Goal: Information Seeking & Learning: Check status

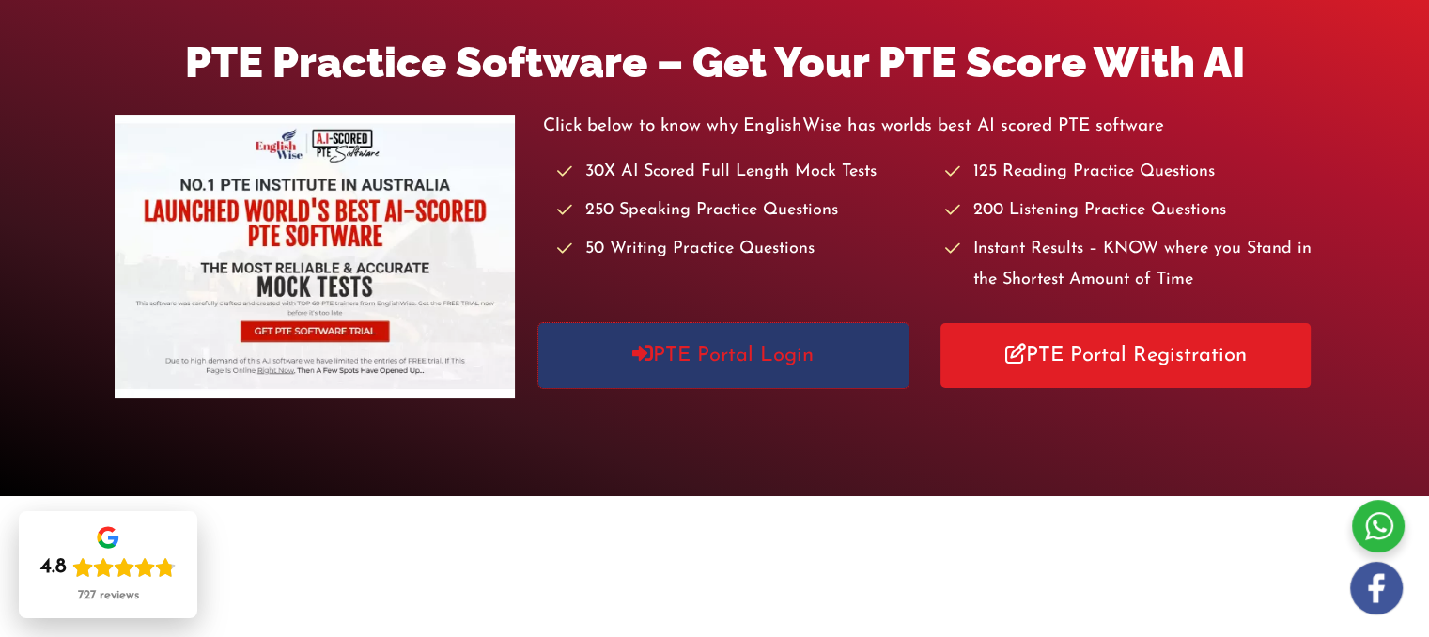
click at [774, 364] on link "PTE Portal Login" at bounding box center [723, 355] width 370 height 65
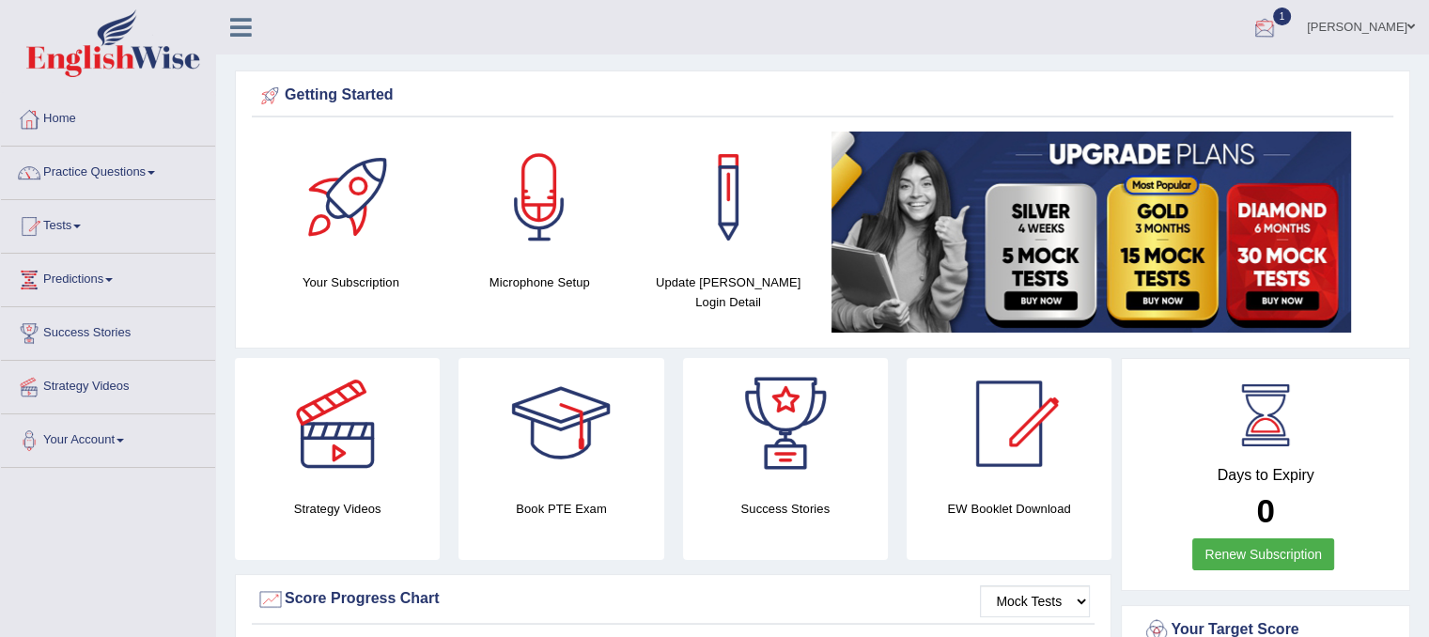
click at [1278, 27] on div at bounding box center [1264, 28] width 28 height 28
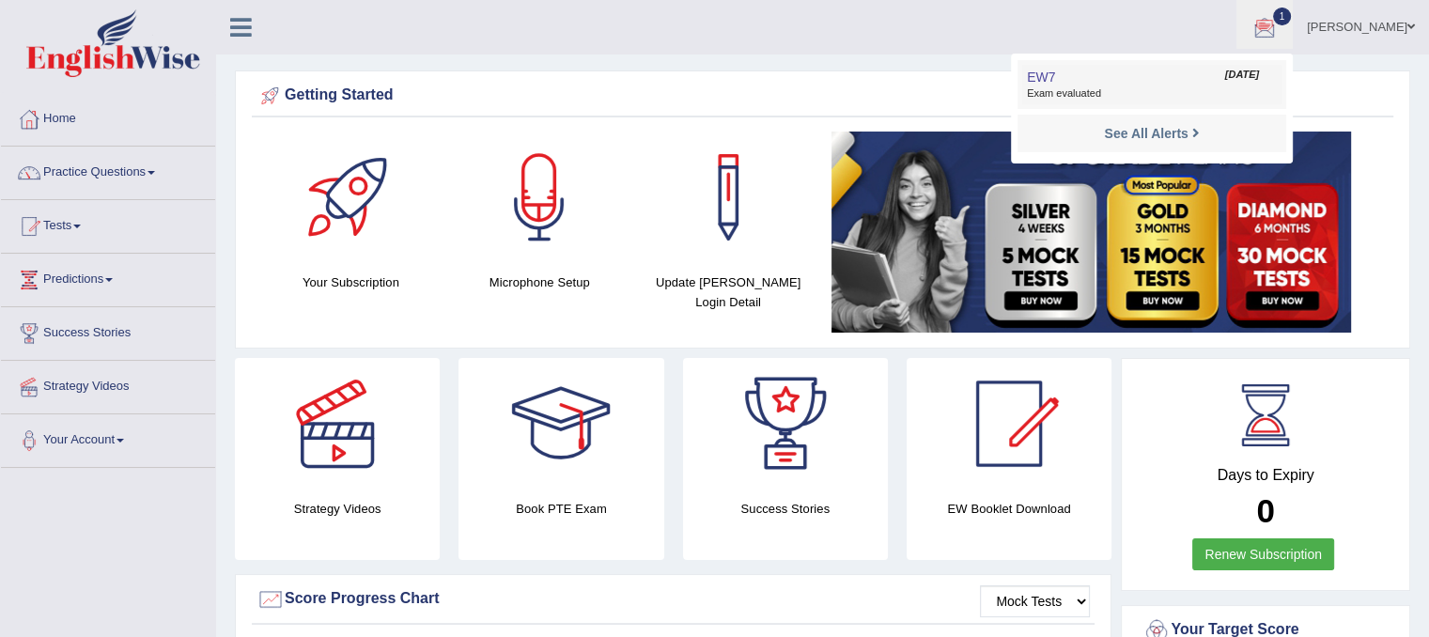
click at [1247, 79] on link "EW7 Oct 5, 2025 Exam evaluated" at bounding box center [1151, 84] width 259 height 39
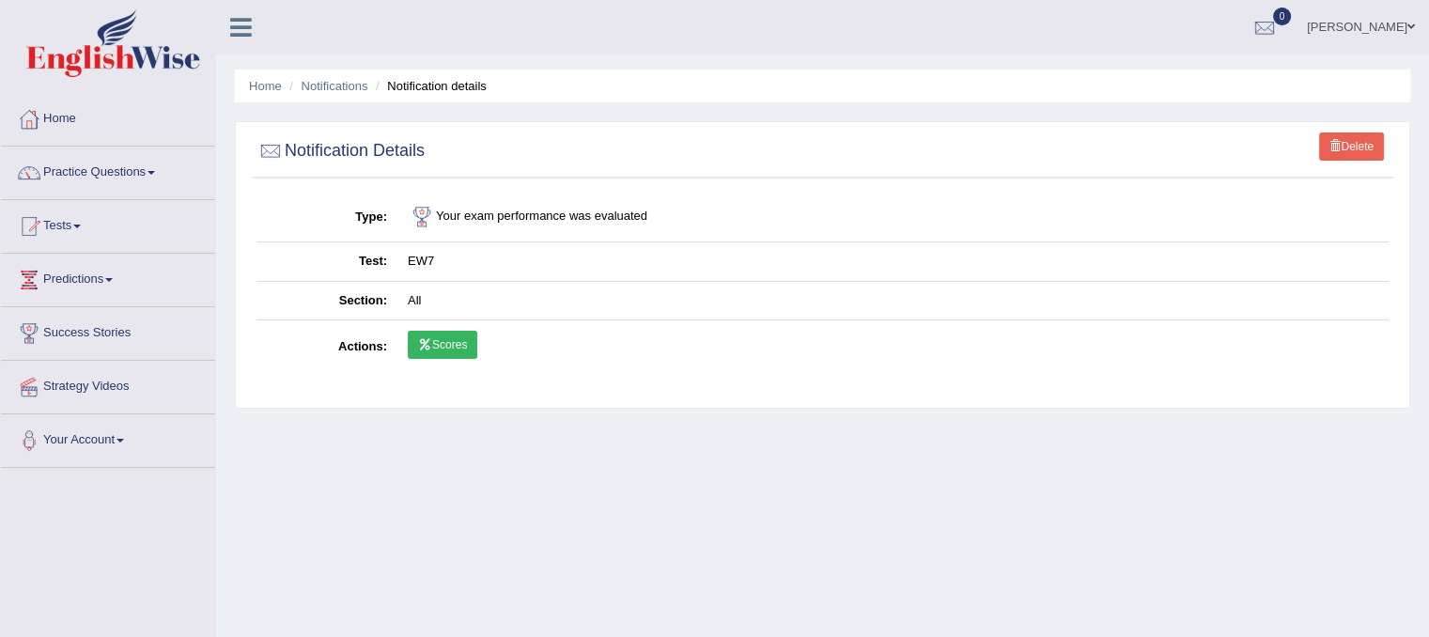
click at [466, 340] on link "Scores" at bounding box center [443, 345] width 70 height 28
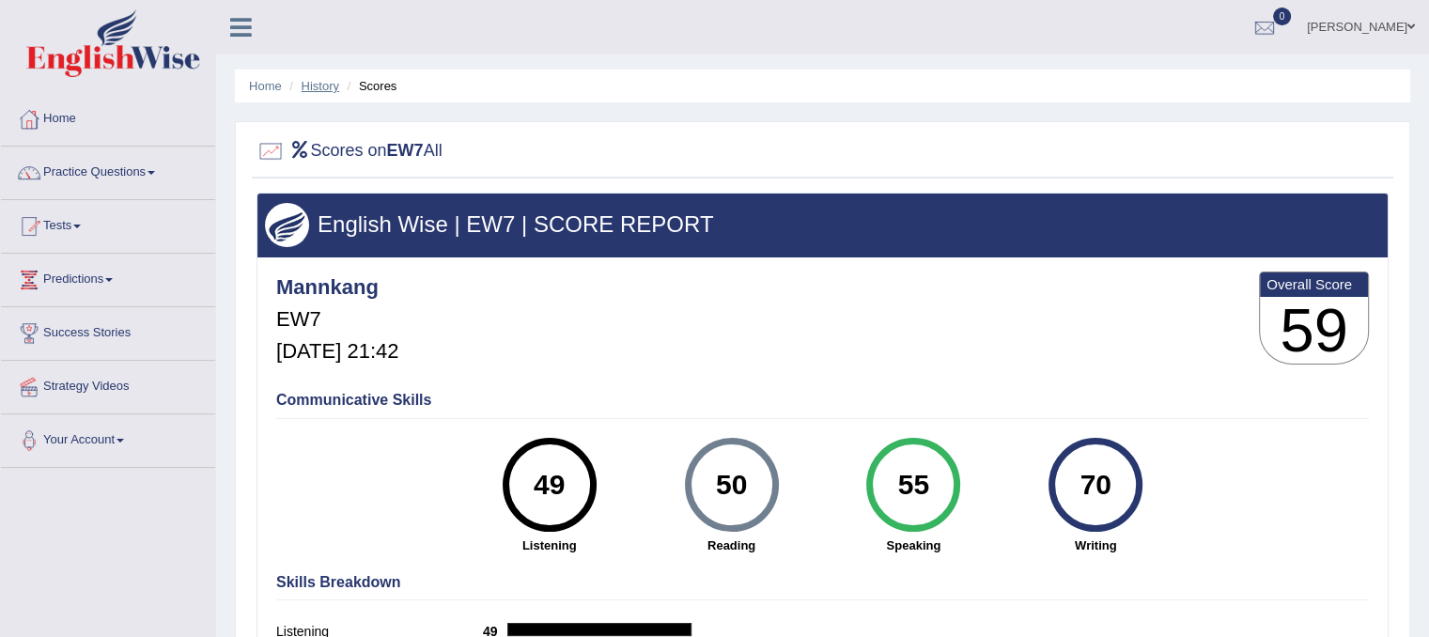
click at [326, 87] on link "History" at bounding box center [321, 86] width 38 height 14
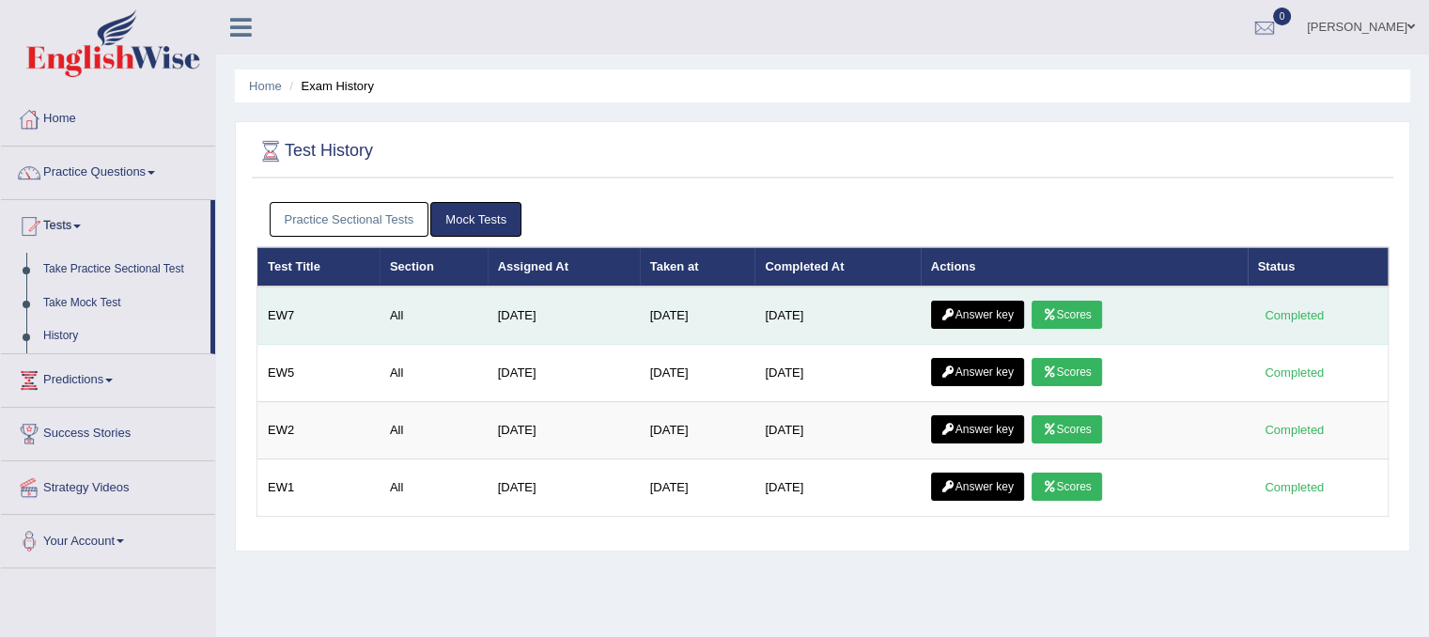
click at [999, 312] on link "Answer key" at bounding box center [977, 315] width 93 height 28
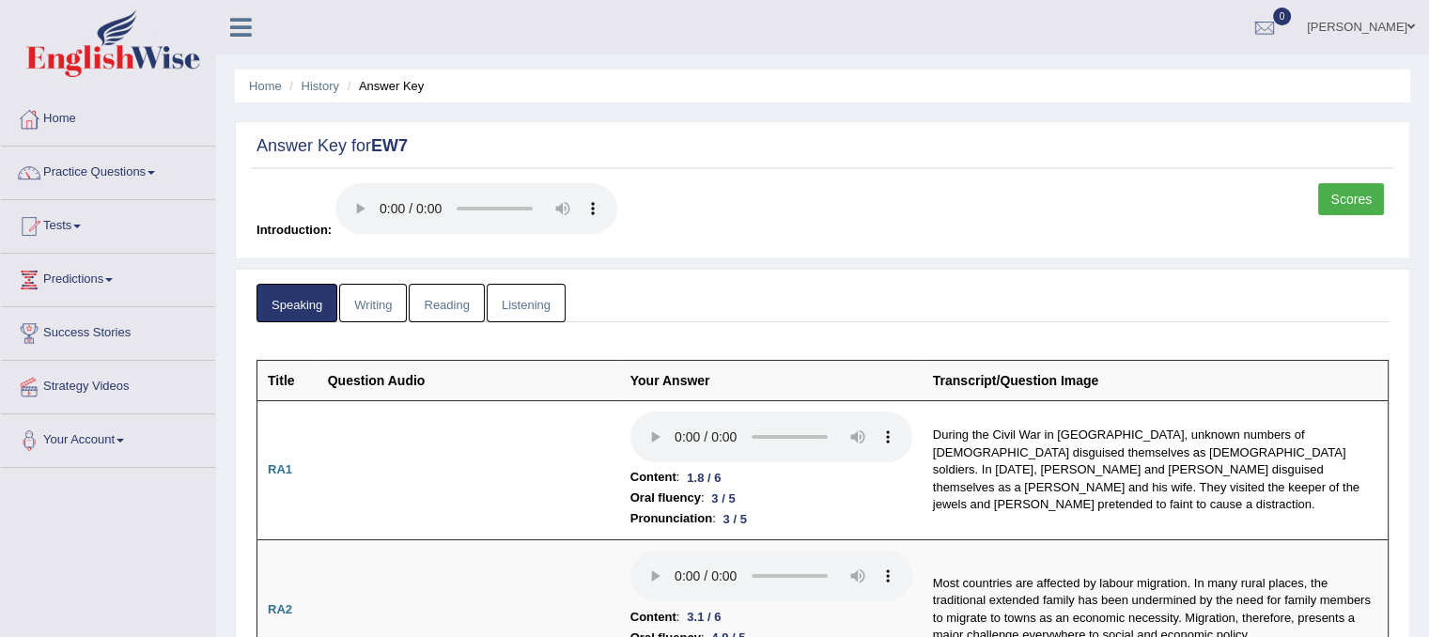
click at [377, 302] on link "Writing" at bounding box center [373, 303] width 68 height 39
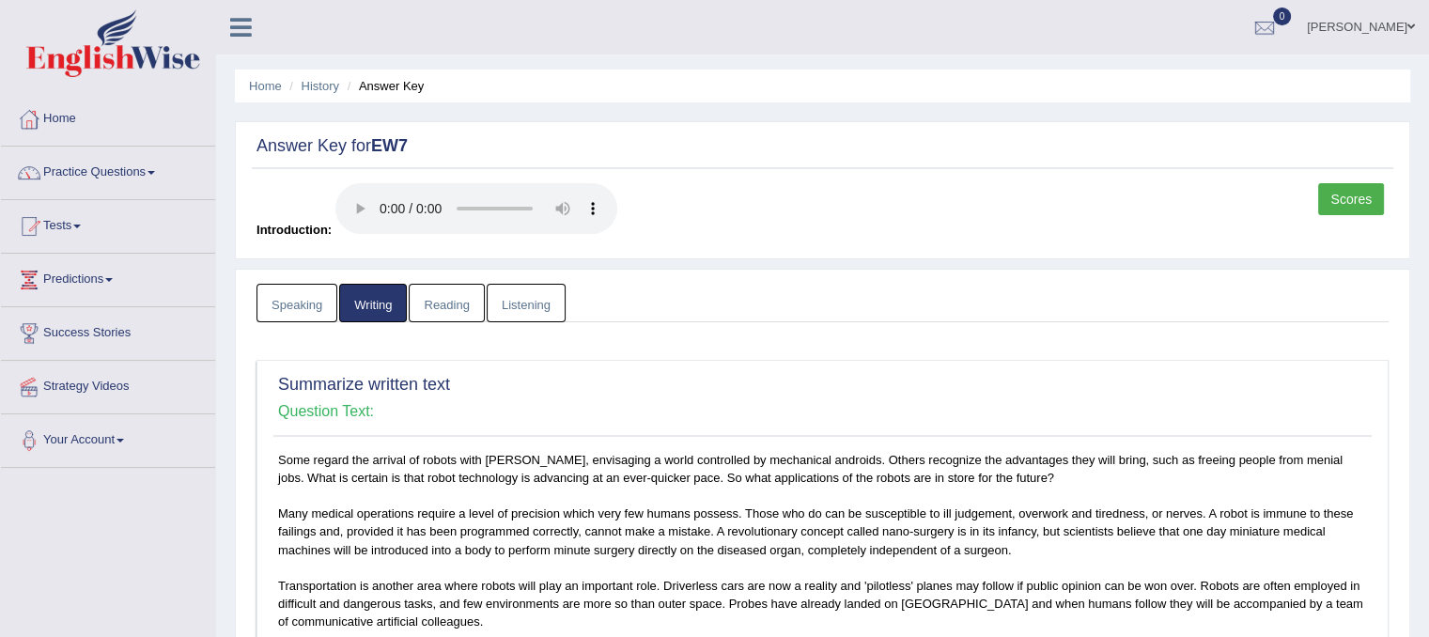
click at [456, 305] on link "Reading" at bounding box center [446, 303] width 75 height 39
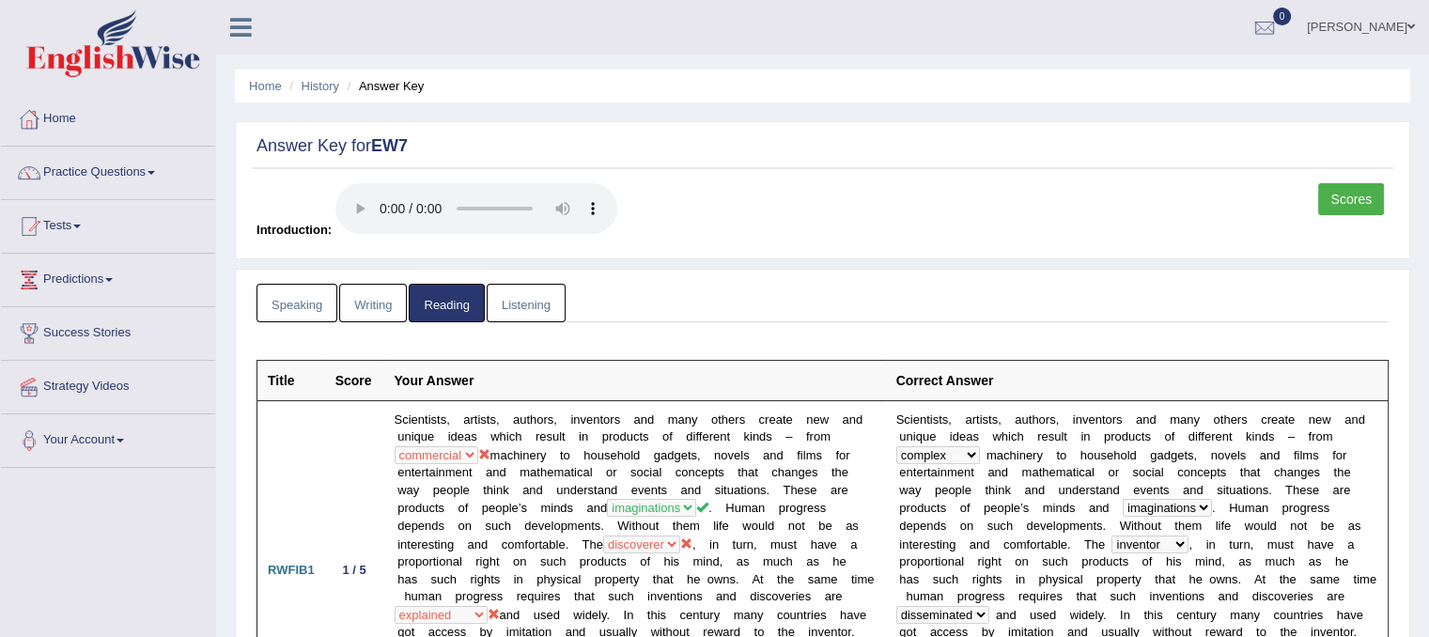
click at [514, 310] on link "Listening" at bounding box center [526, 303] width 79 height 39
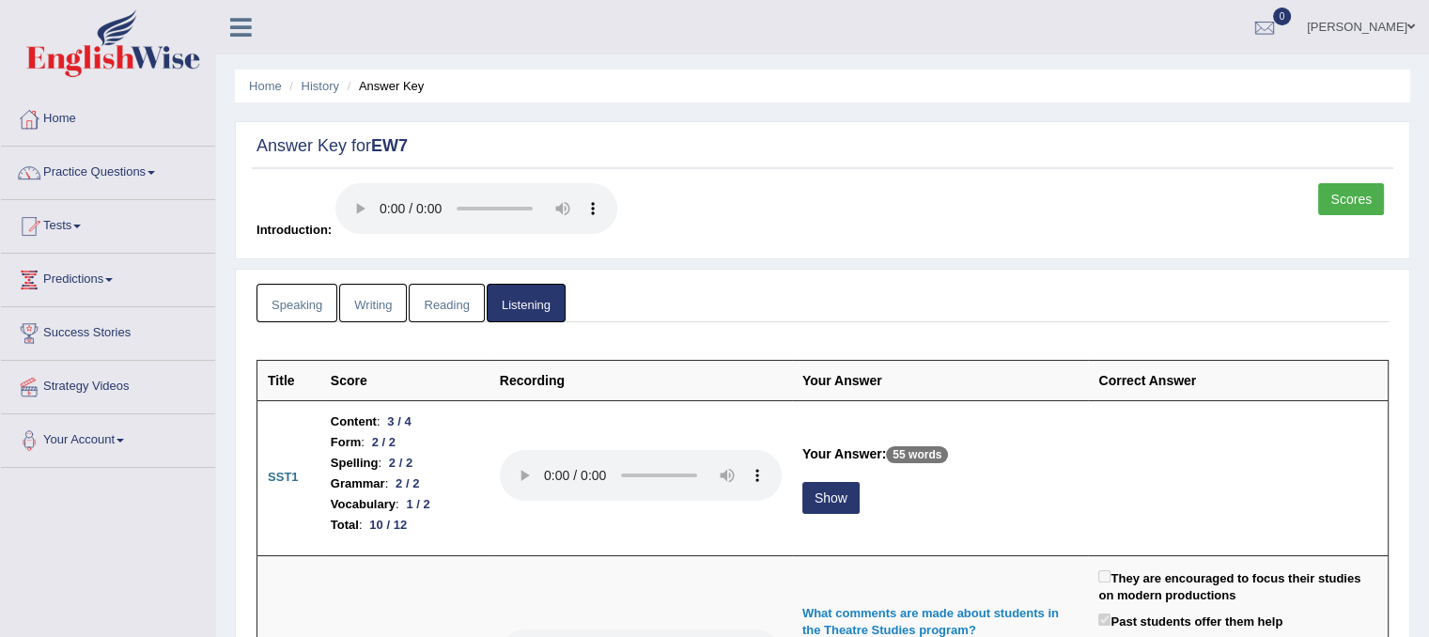
click at [1340, 203] on link "Scores" at bounding box center [1351, 199] width 66 height 32
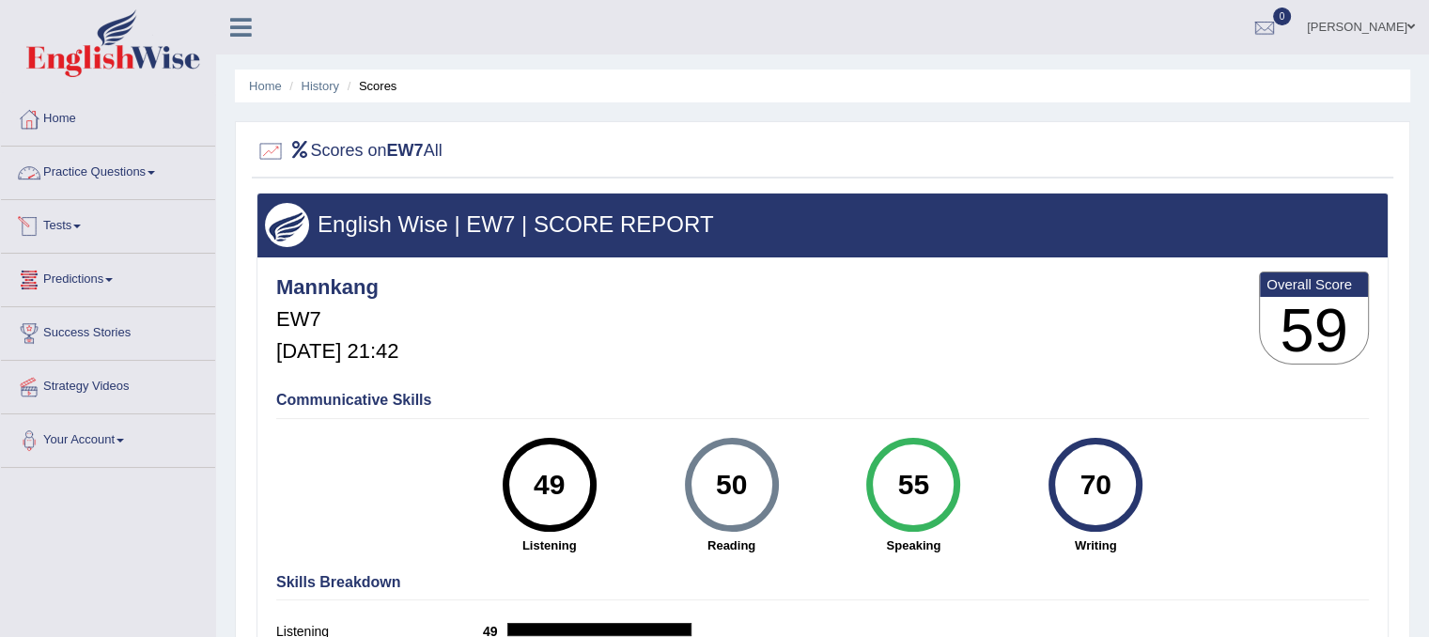
click at [78, 228] on link "Tests" at bounding box center [108, 223] width 214 height 47
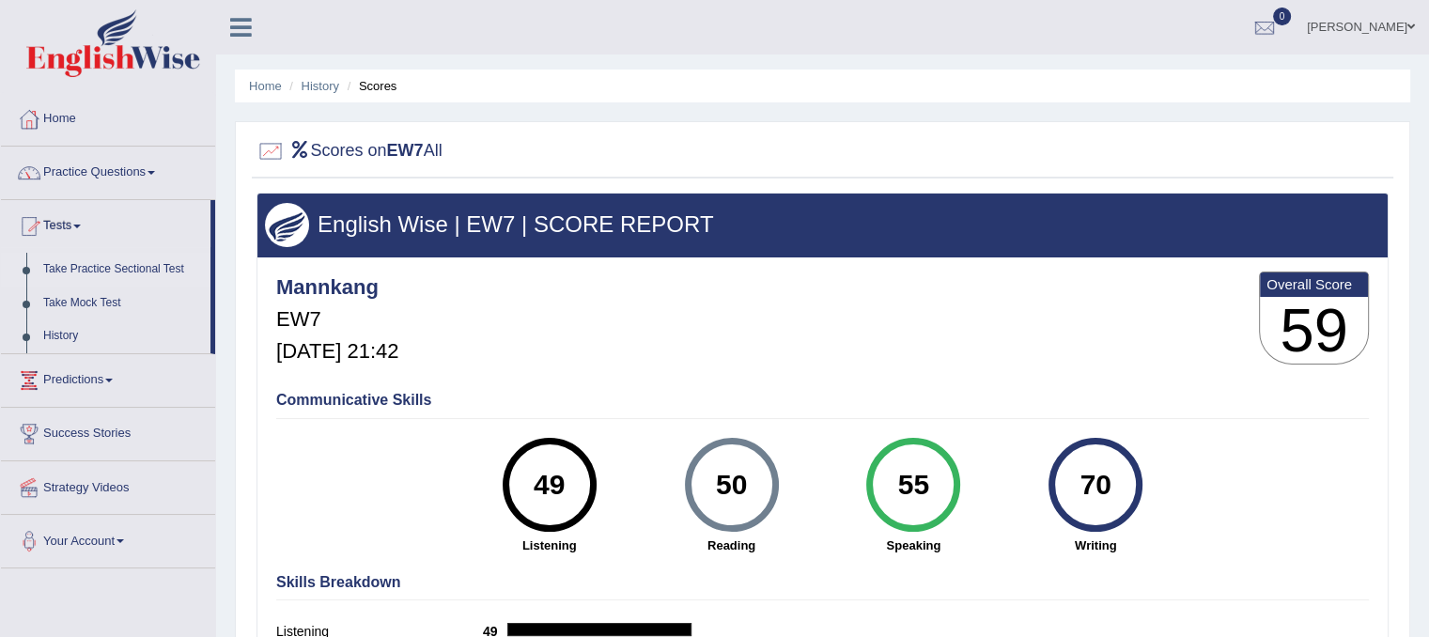
click at [70, 266] on link "Take Practice Sectional Test" at bounding box center [123, 270] width 176 height 34
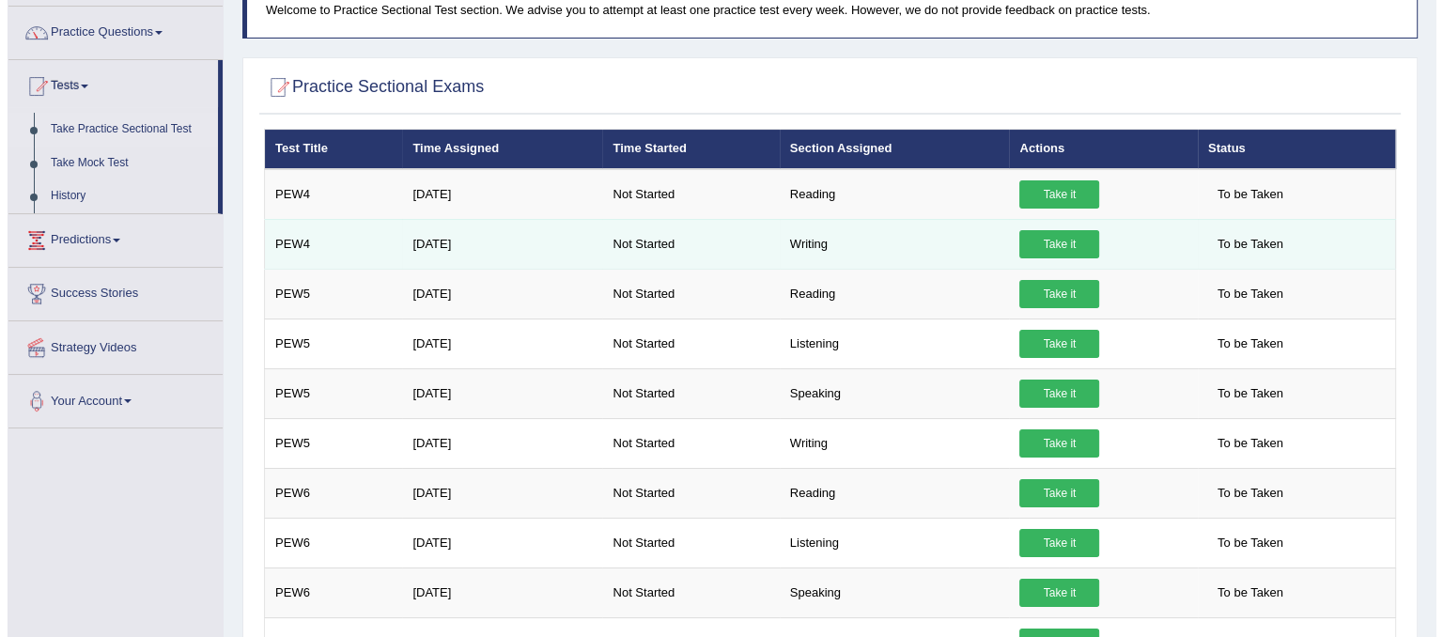
scroll to position [139, 0]
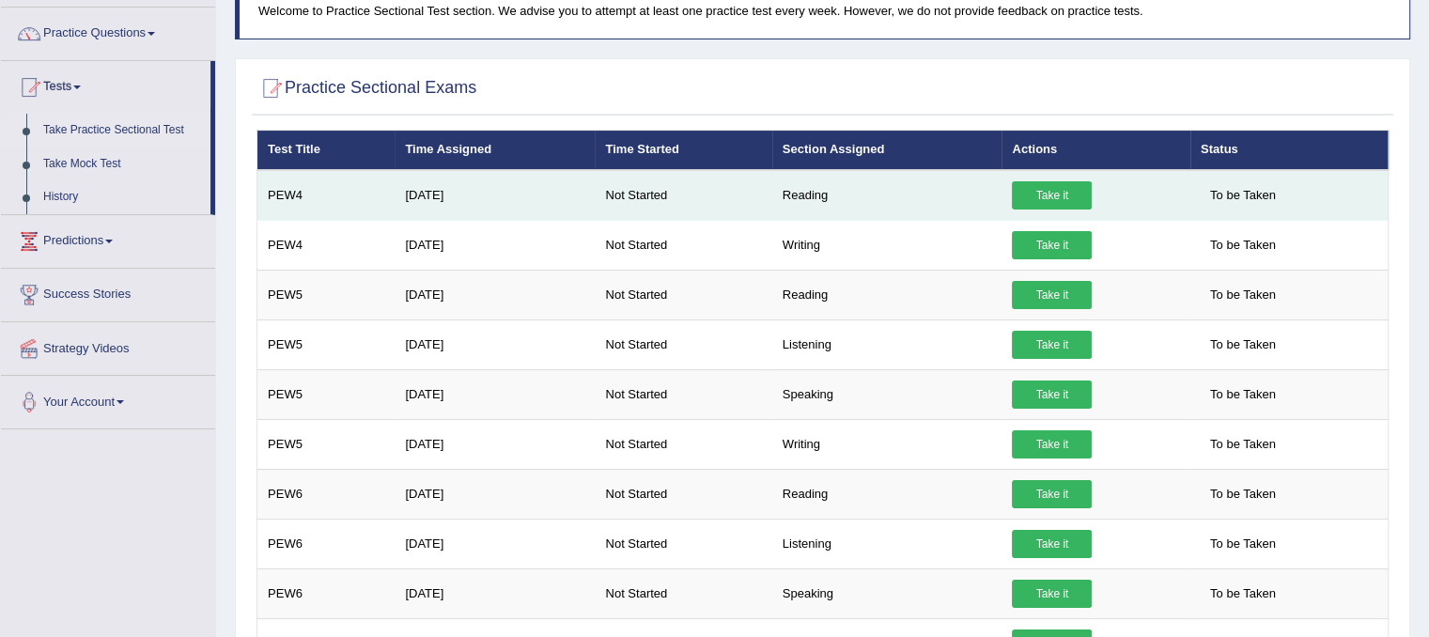
click at [1055, 204] on link "Take it" at bounding box center [1052, 195] width 80 height 28
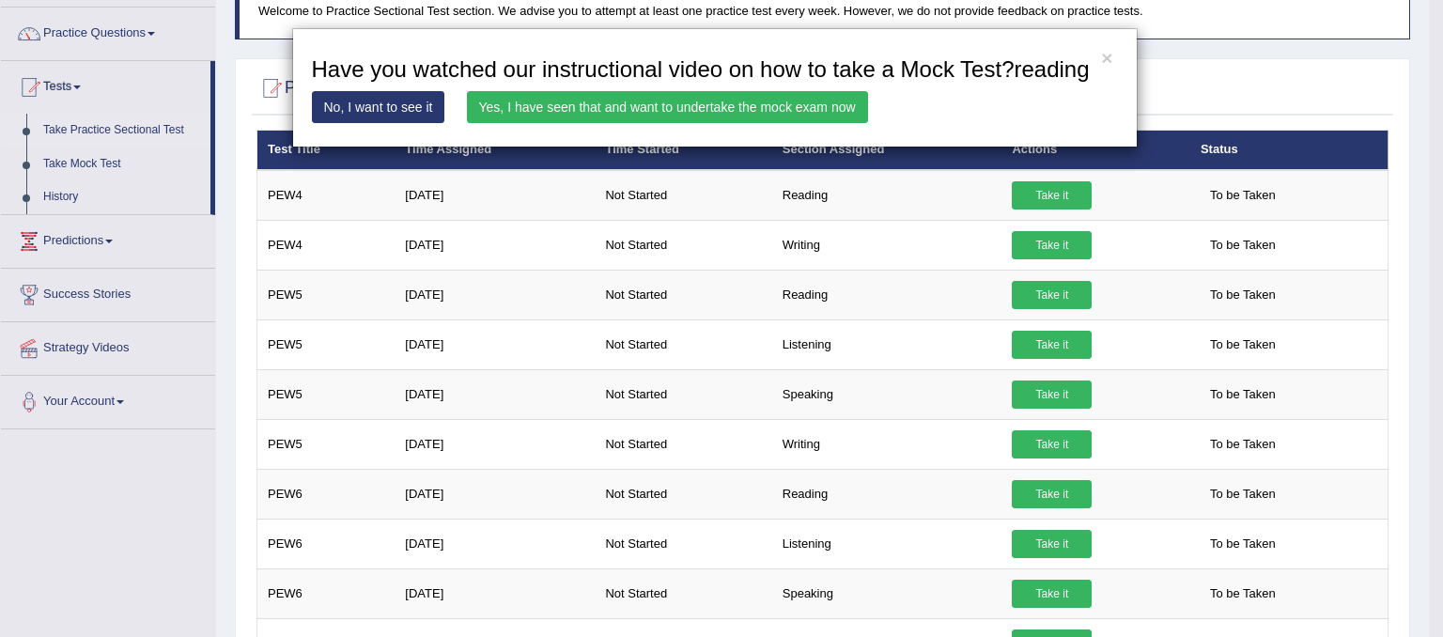
click at [782, 113] on link "Yes, I have seen that and want to undertake the mock exam now" at bounding box center [667, 107] width 401 height 32
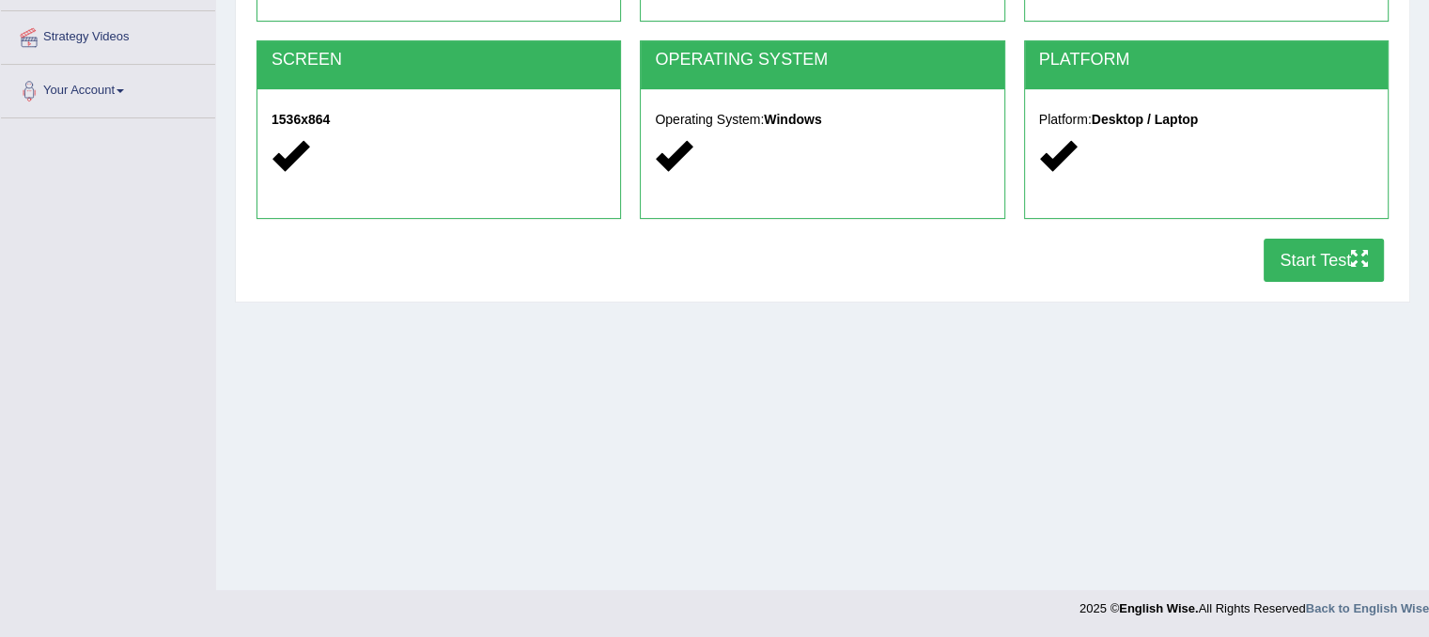
click at [1296, 267] on button "Start Test" at bounding box center [1323, 260] width 120 height 43
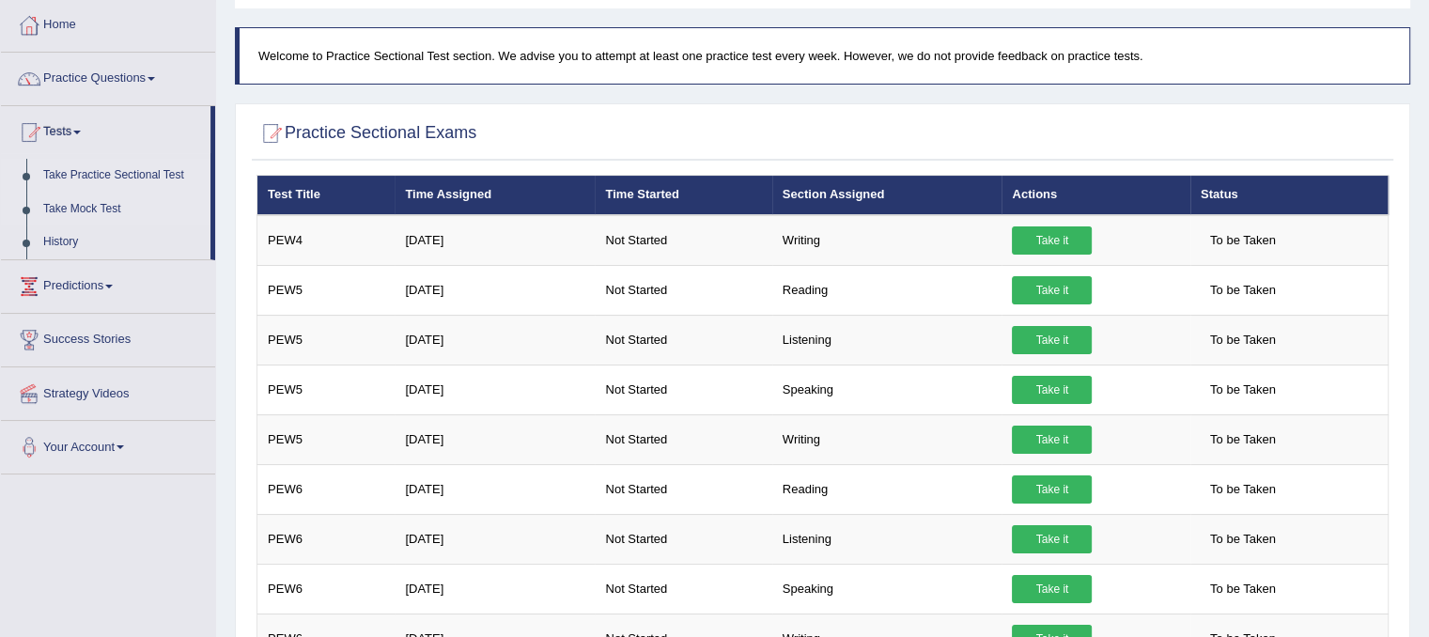
click at [105, 208] on link "Take Mock Test" at bounding box center [123, 210] width 176 height 34
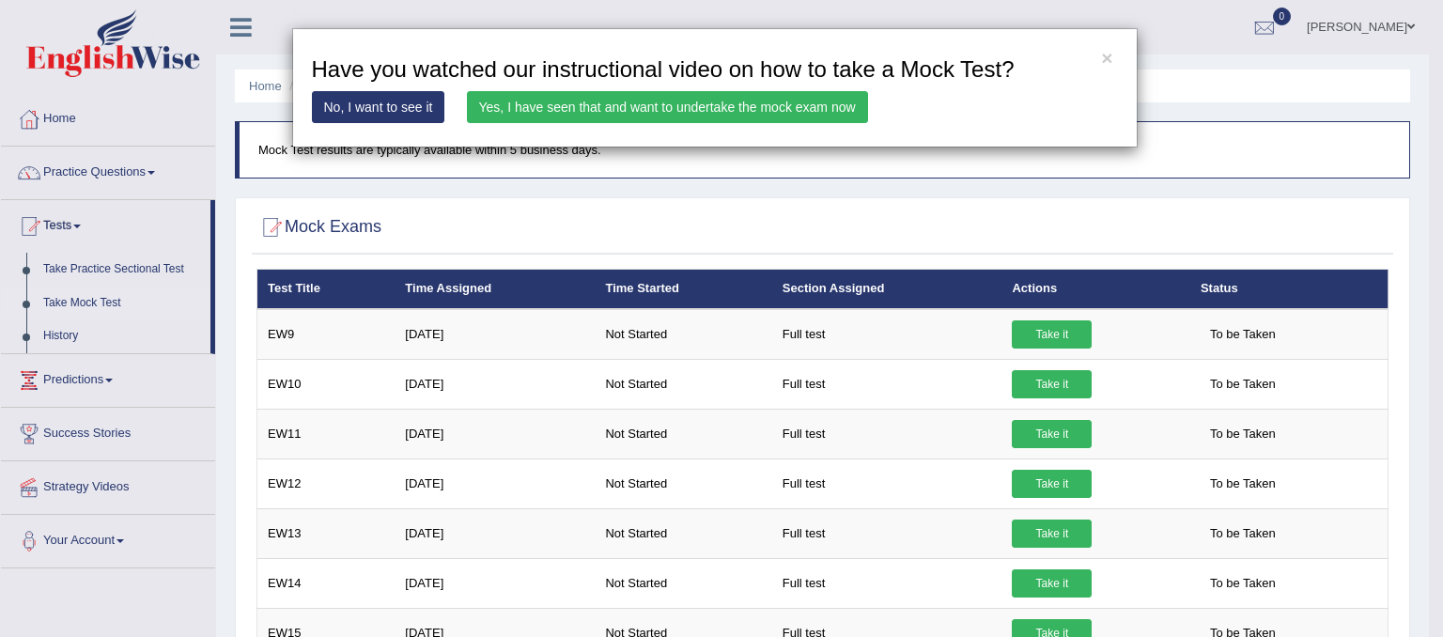
click at [647, 110] on link "Yes, I have seen that and want to undertake the mock exam now" at bounding box center [667, 107] width 401 height 32
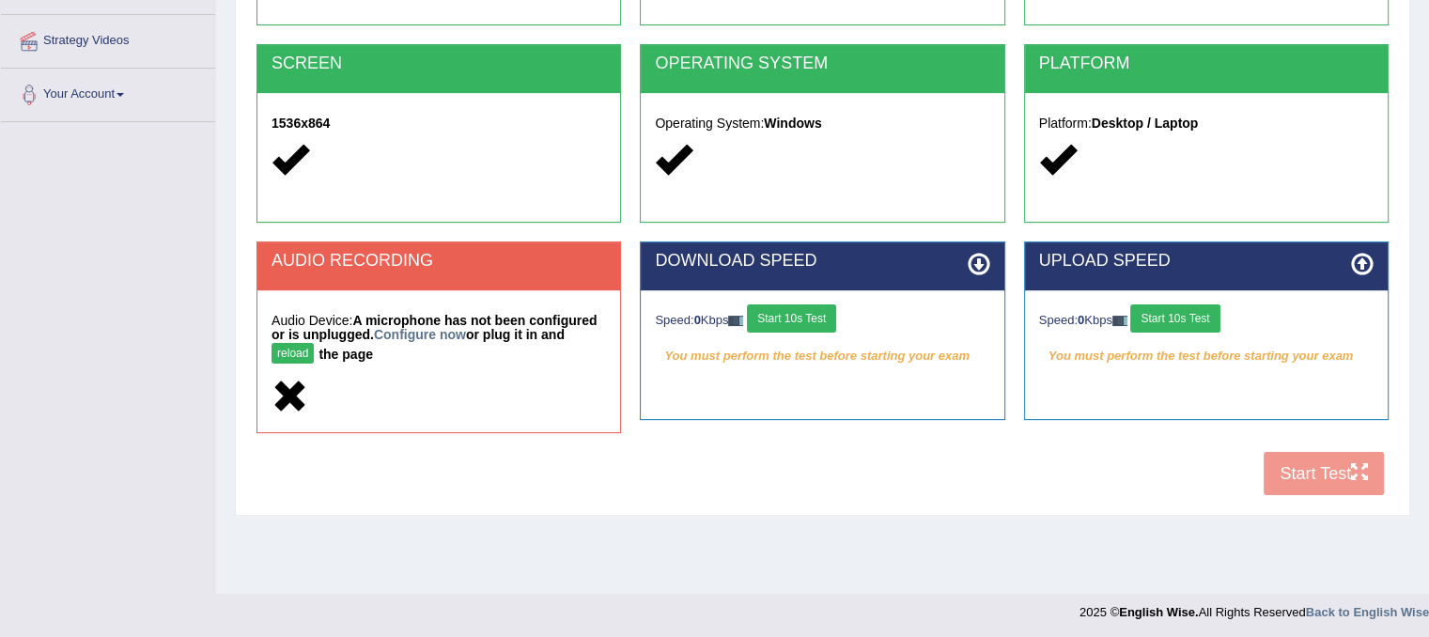
scroll to position [349, 0]
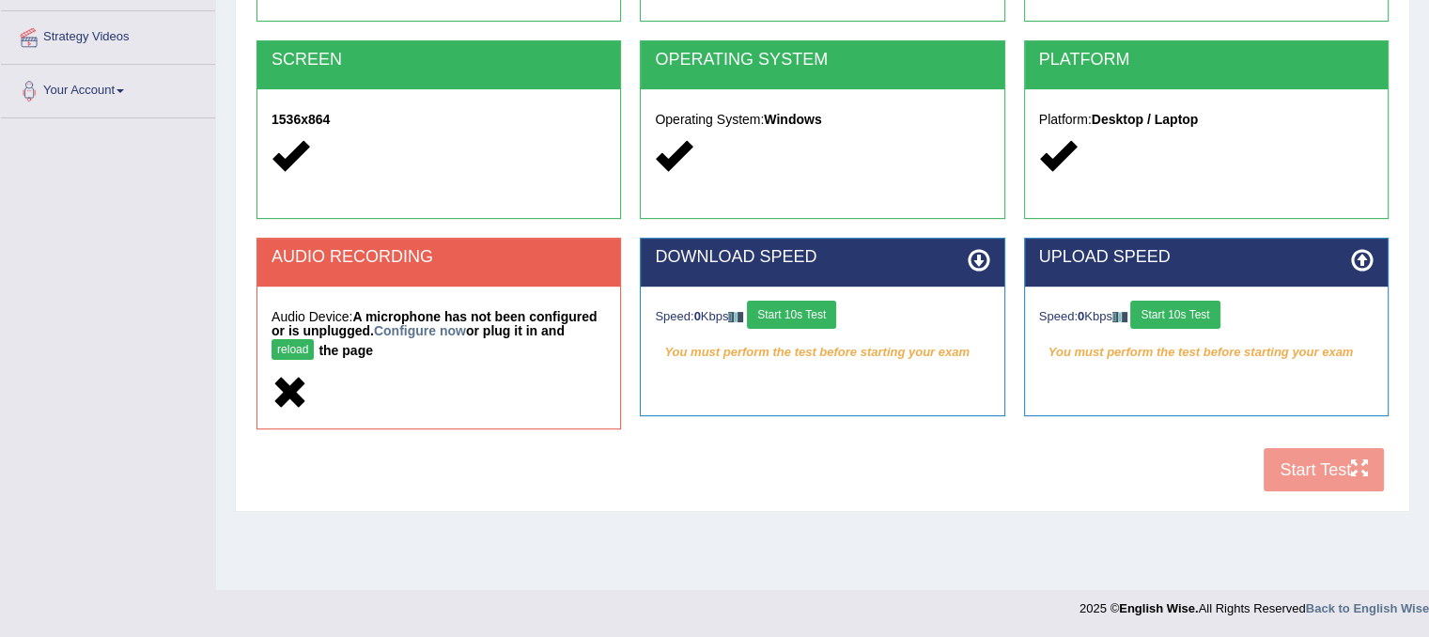
click at [1309, 468] on div "COOKIES Cookies Enabled JAVASCRIPT Javascript Enabled BROWSER Browser: Chrome S…" at bounding box center [822, 172] width 1141 height 658
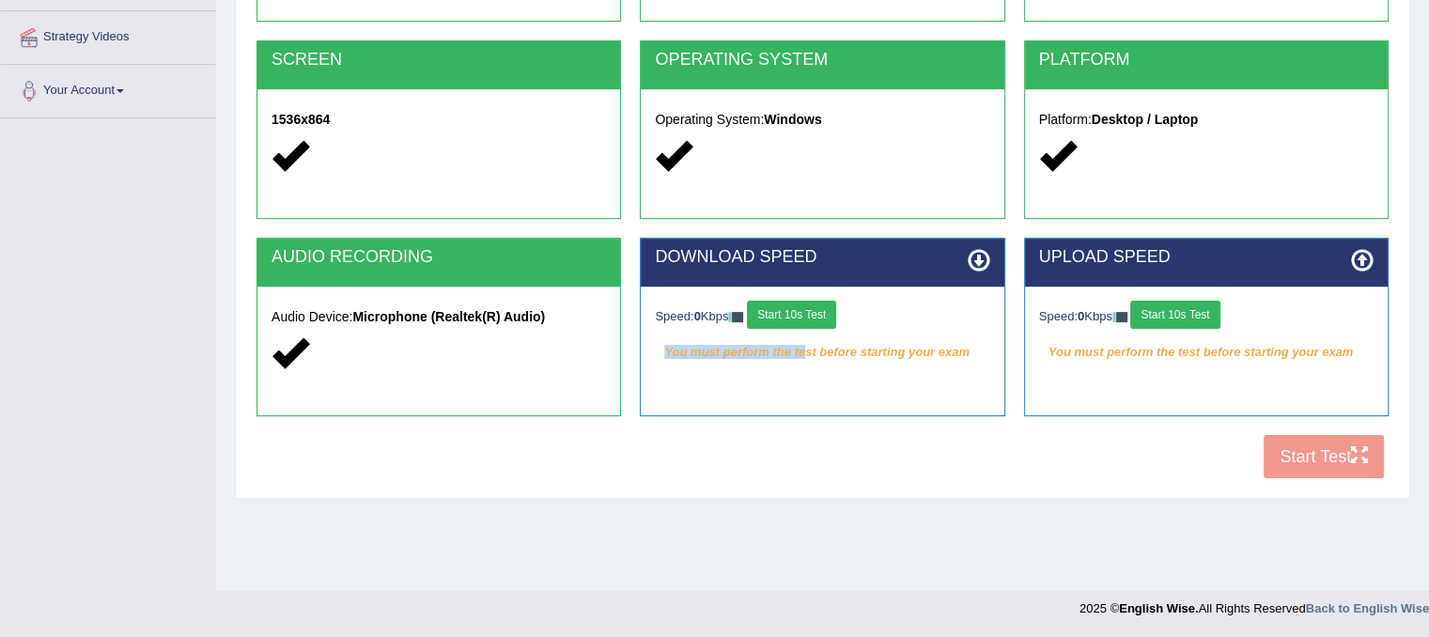
drag, startPoint x: 804, startPoint y: 359, endPoint x: 795, endPoint y: 344, distance: 17.7
click at [802, 354] on div "Speed: 0 Kbps Start 10s Test You must perform the test before starting your exa…" at bounding box center [822, 334] width 363 height 94
click at [791, 315] on button "Start 10s Test" at bounding box center [791, 315] width 89 height 28
click at [1169, 316] on button "Start 10s Test" at bounding box center [1174, 315] width 89 height 28
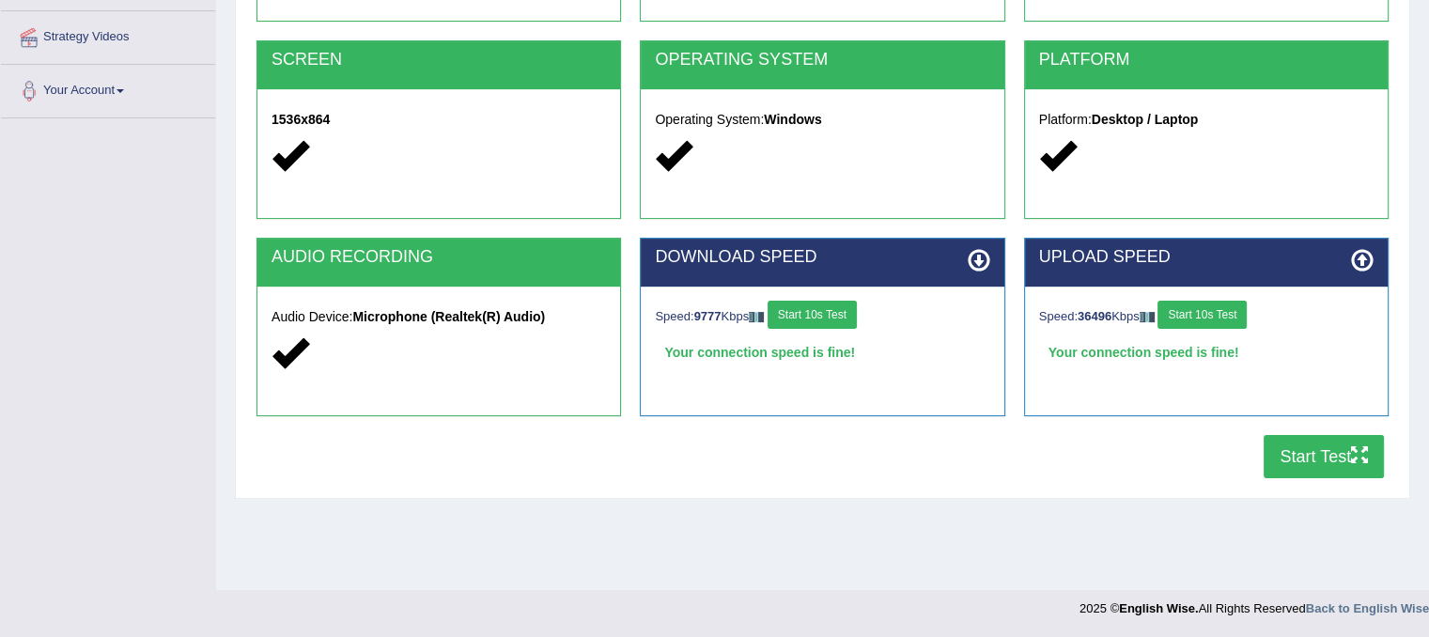
click at [1305, 457] on button "Start Test" at bounding box center [1323, 456] width 120 height 43
click at [1289, 448] on button "Start Test" at bounding box center [1323, 456] width 120 height 43
click at [1302, 463] on button "Start Test" at bounding box center [1323, 456] width 120 height 43
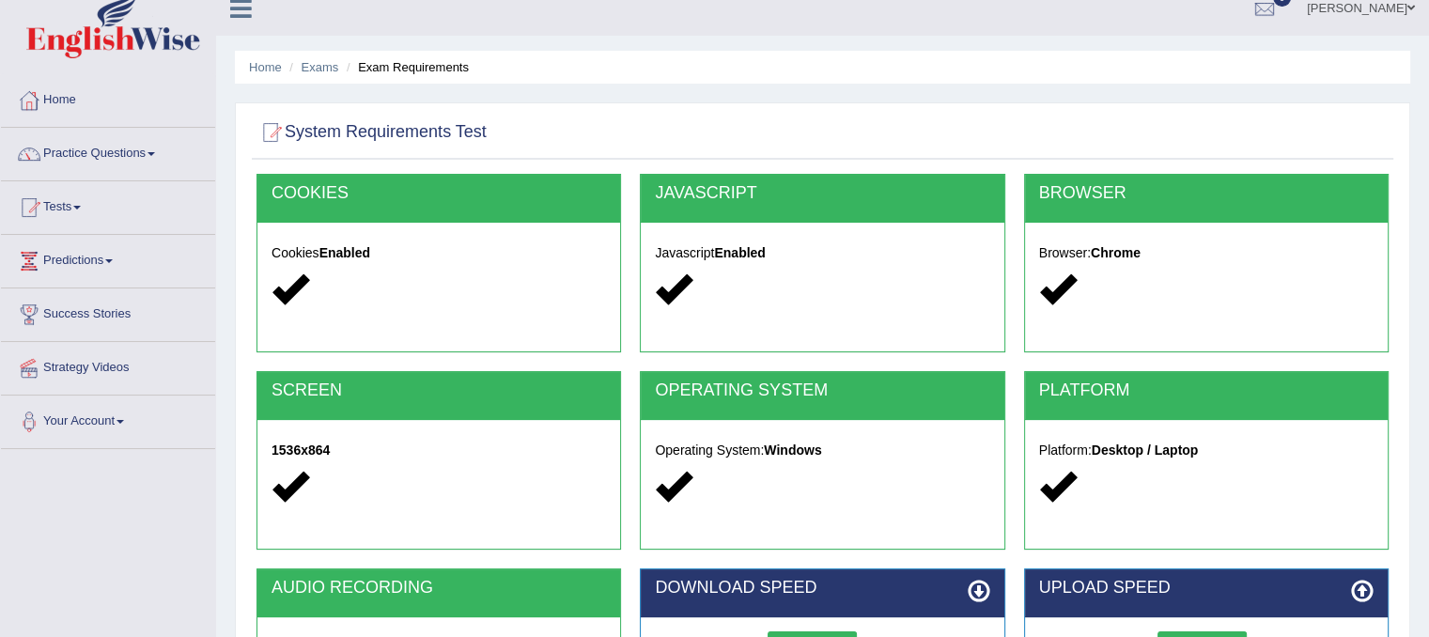
scroll to position [0, 0]
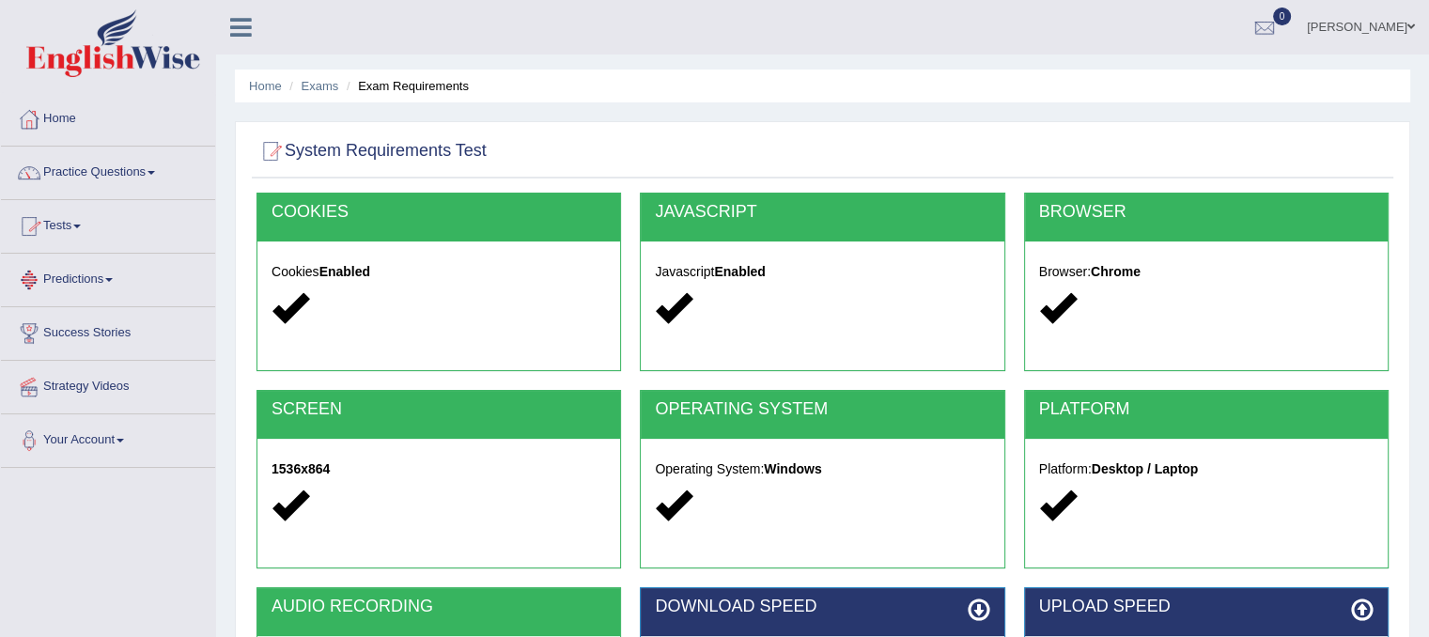
click at [75, 215] on link "Tests" at bounding box center [108, 223] width 214 height 47
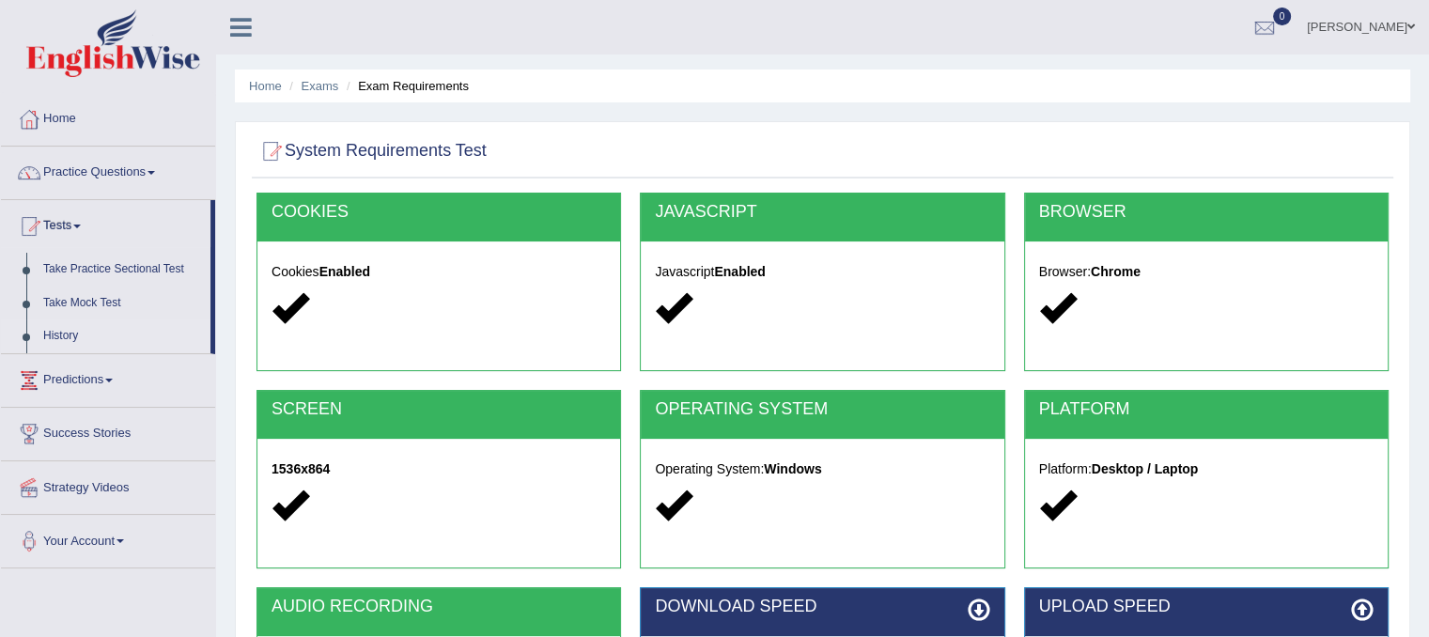
click at [58, 336] on link "History" at bounding box center [123, 336] width 176 height 34
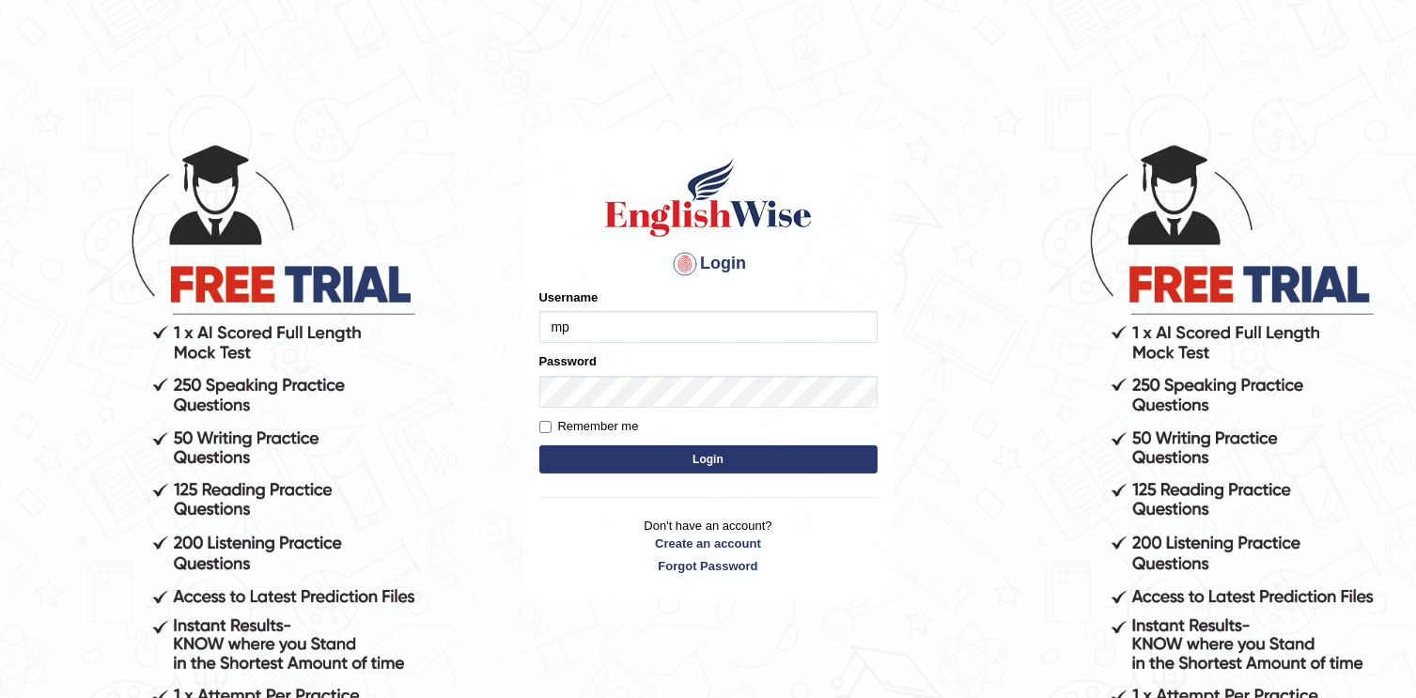
type input "m"
click at [845, 462] on button "Login" at bounding box center [708, 459] width 338 height 28
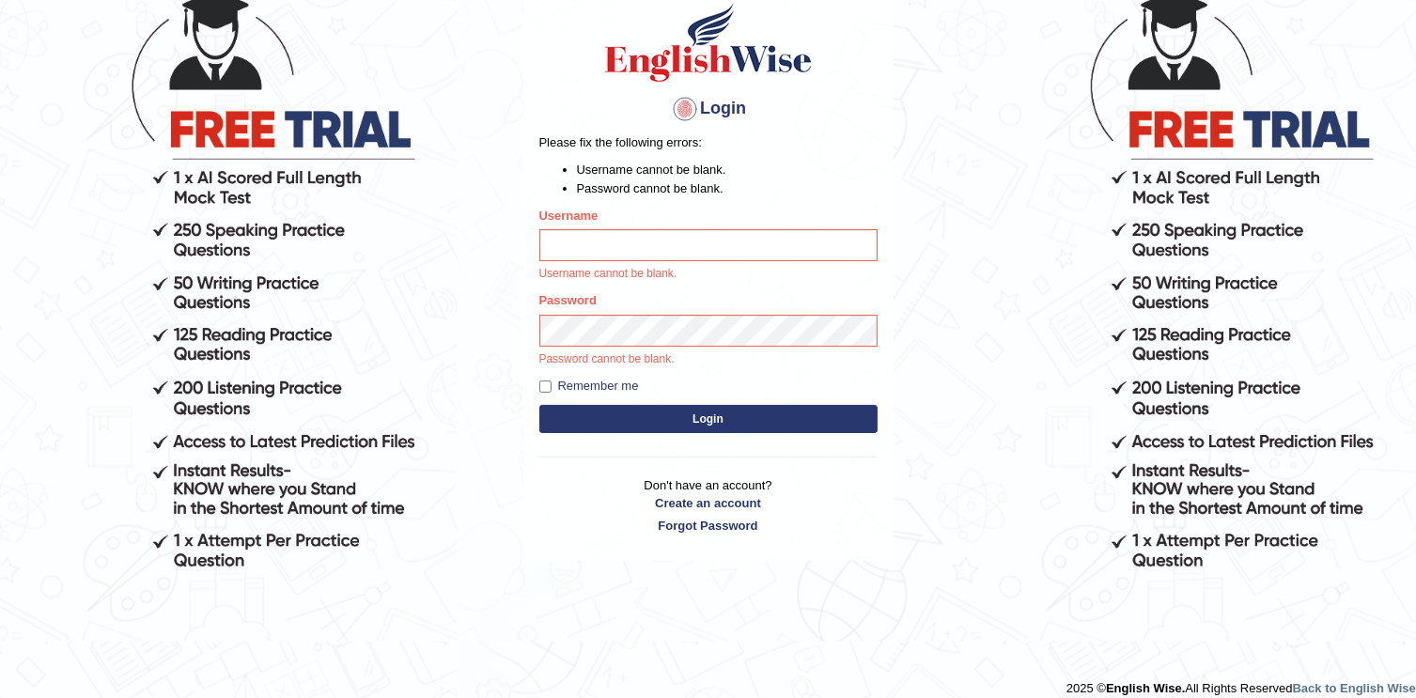
scroll to position [172, 0]
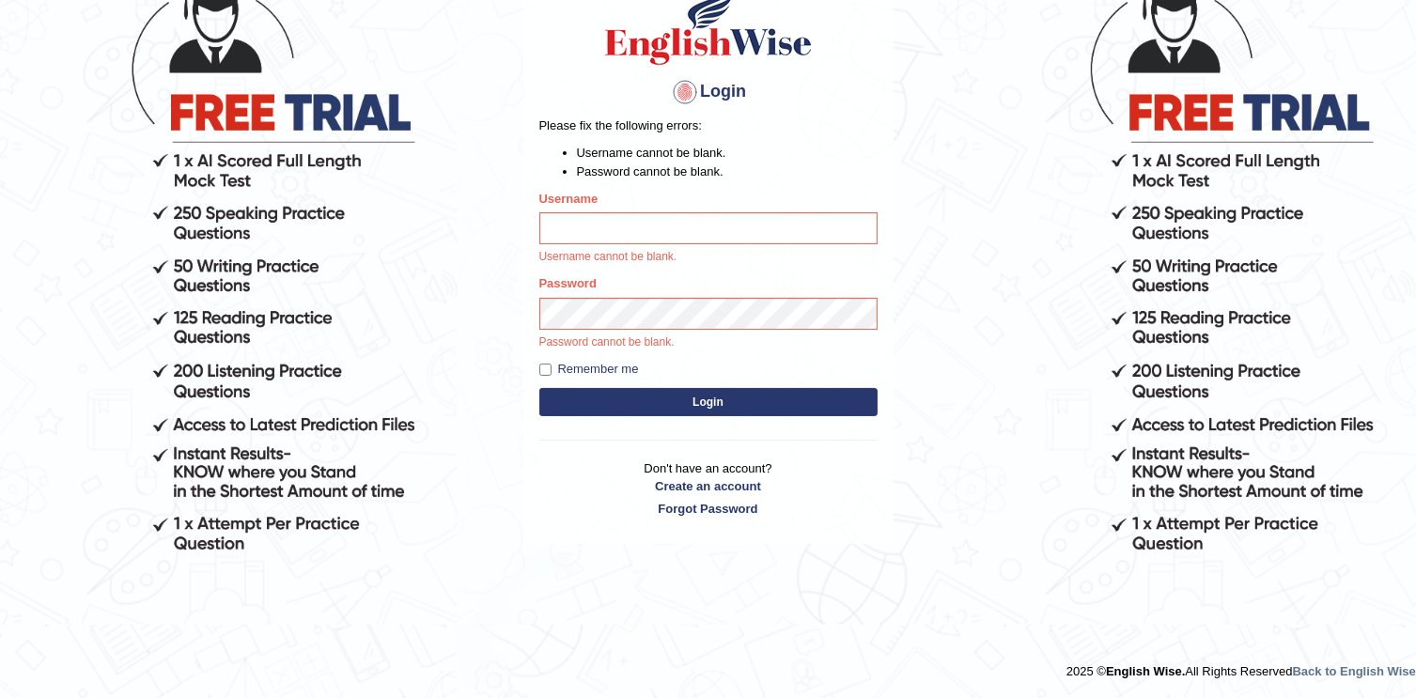
click at [720, 397] on button "Login" at bounding box center [708, 402] width 338 height 28
click at [705, 236] on input "Username" at bounding box center [708, 228] width 338 height 32
type input "Mannkang"
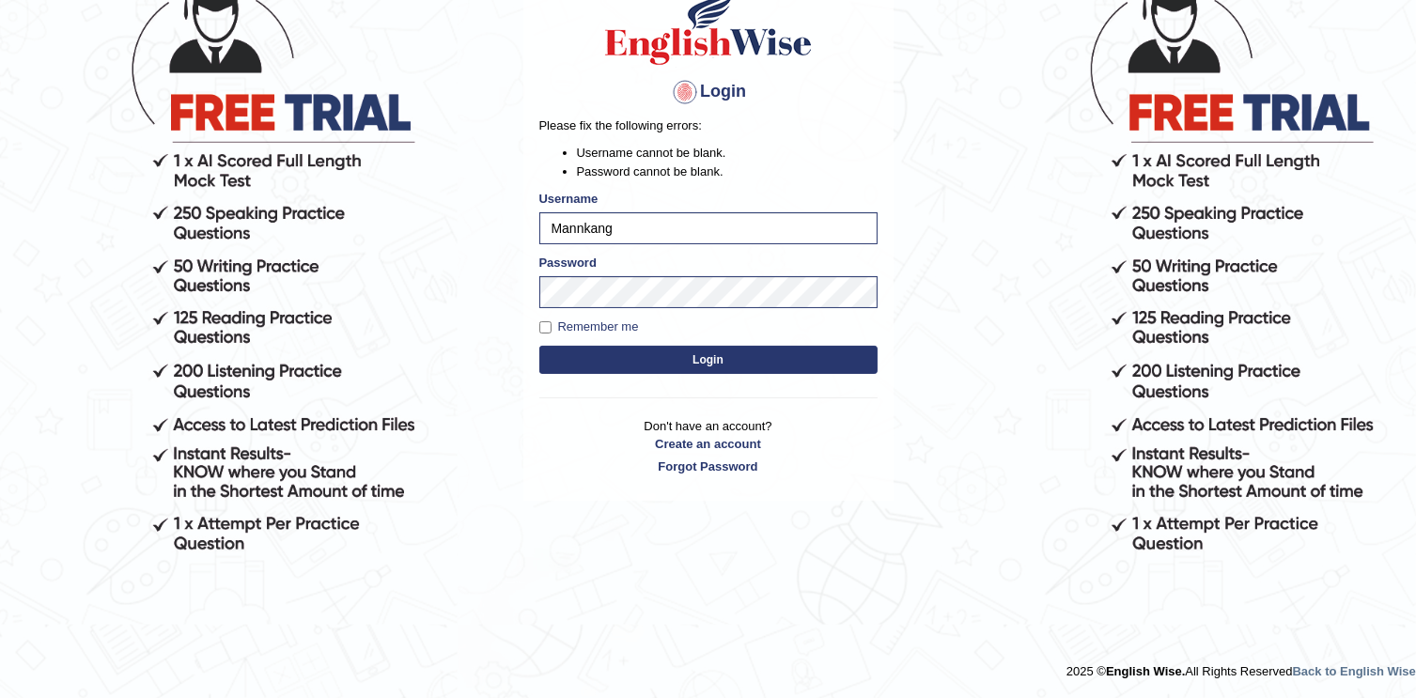
click at [727, 360] on button "Login" at bounding box center [708, 360] width 338 height 28
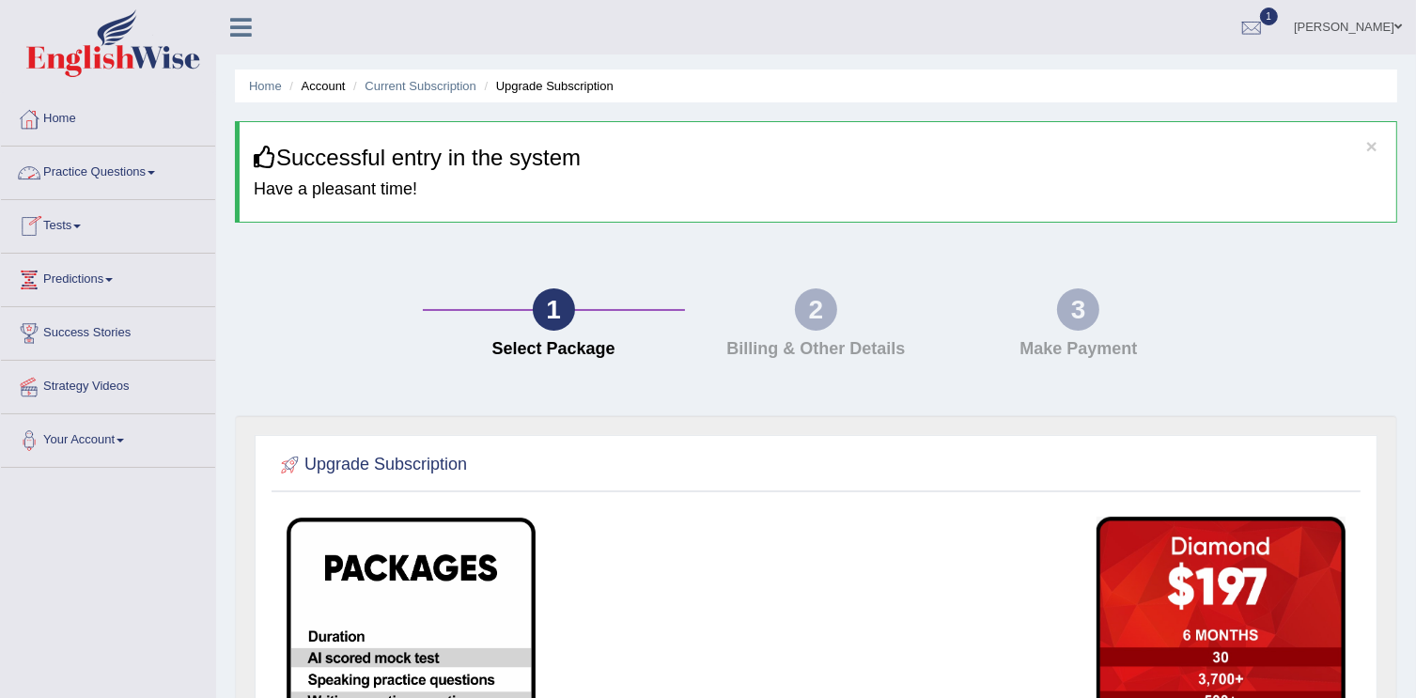
click at [140, 174] on link "Practice Questions" at bounding box center [108, 170] width 214 height 47
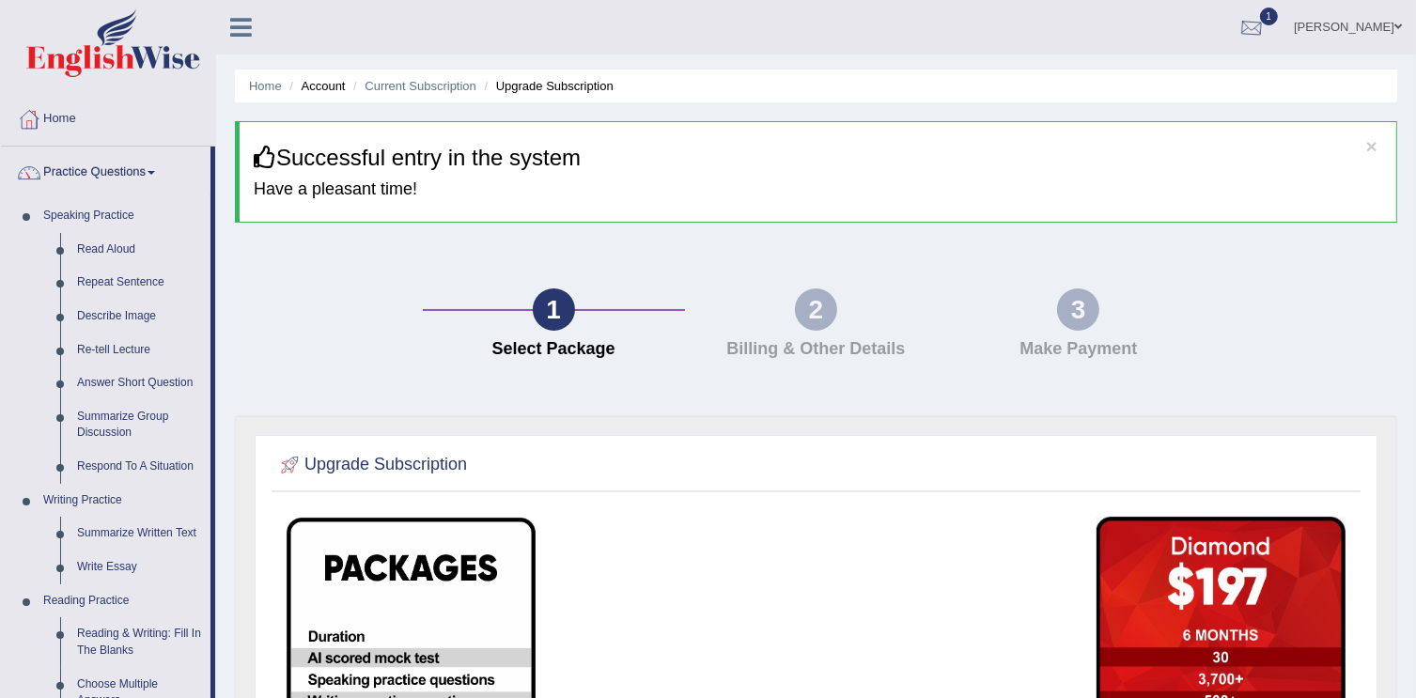
click at [1265, 23] on div at bounding box center [1251, 28] width 28 height 28
click at [1230, 86] on span "Exam evaluated" at bounding box center [1139, 93] width 250 height 15
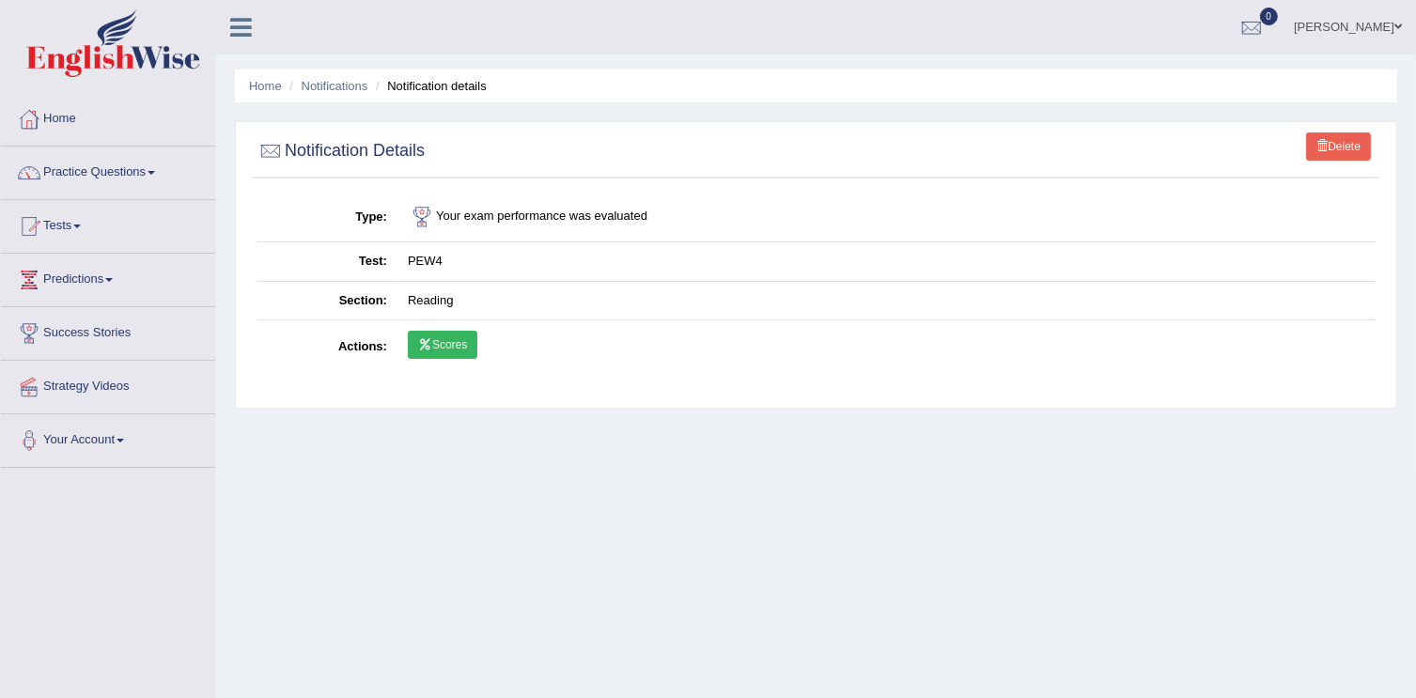
click at [431, 345] on icon at bounding box center [425, 344] width 14 height 11
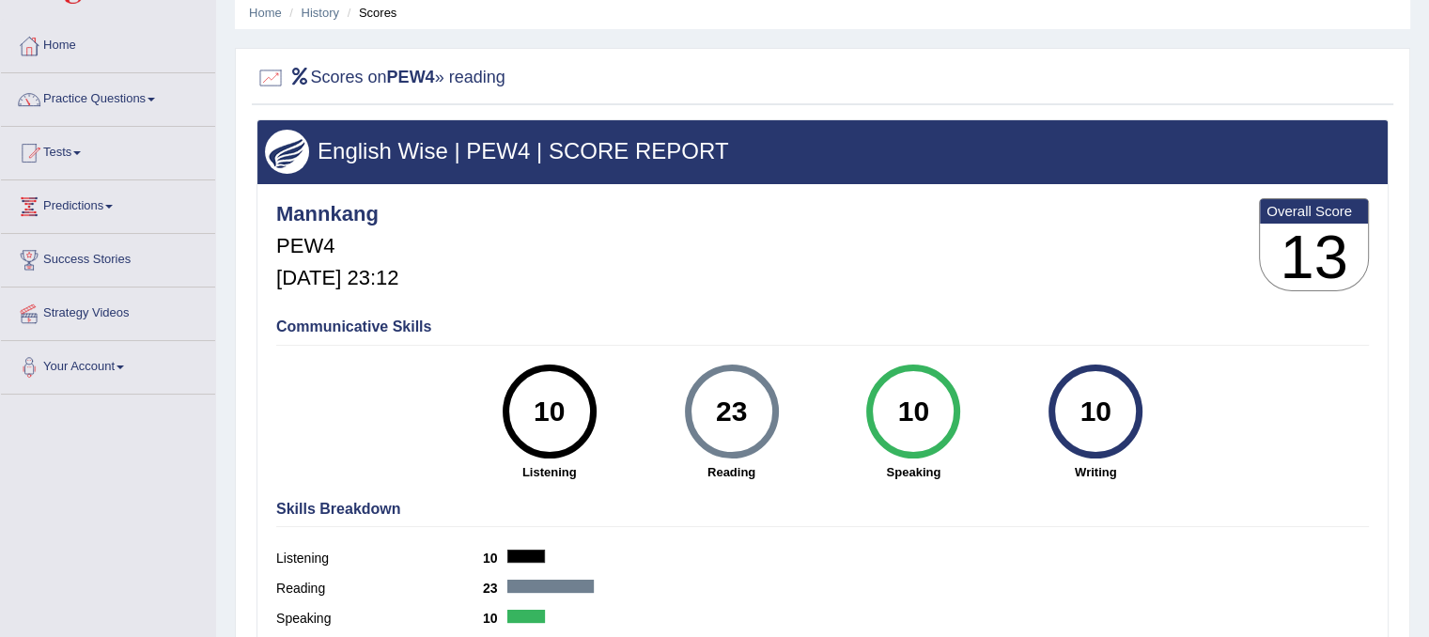
scroll to position [94, 0]
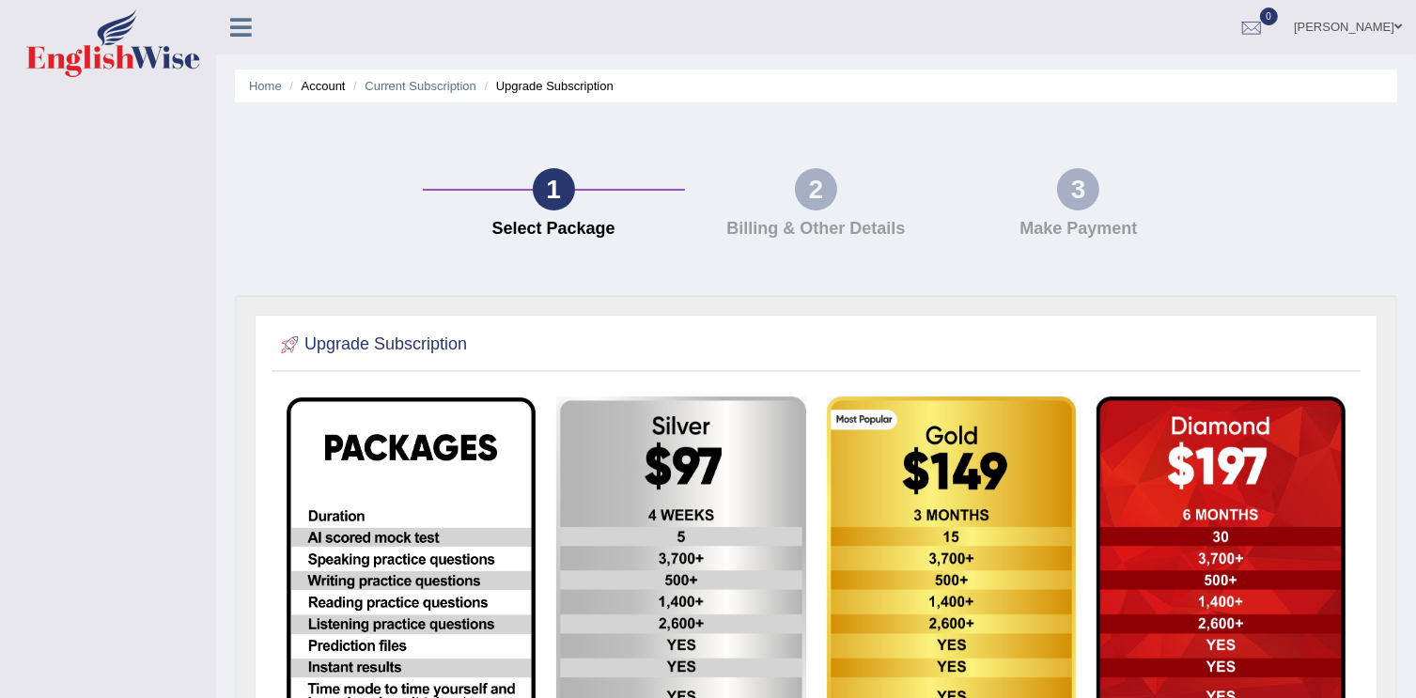
click at [241, 32] on icon at bounding box center [241, 27] width 22 height 24
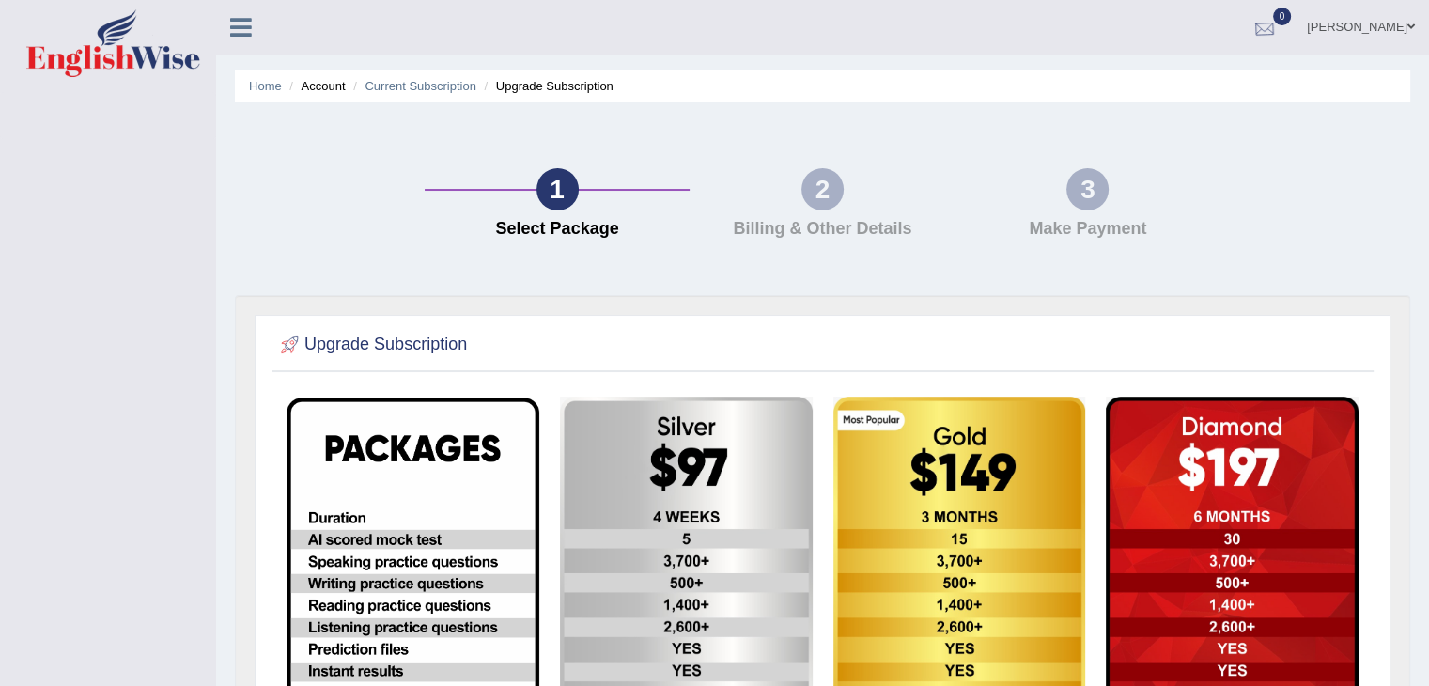
click at [1278, 24] on div at bounding box center [1264, 28] width 28 height 28
click at [1187, 81] on strong "See All Alerts" at bounding box center [1146, 78] width 84 height 15
click at [427, 94] on li "Current Subscription" at bounding box center [412, 86] width 128 height 18
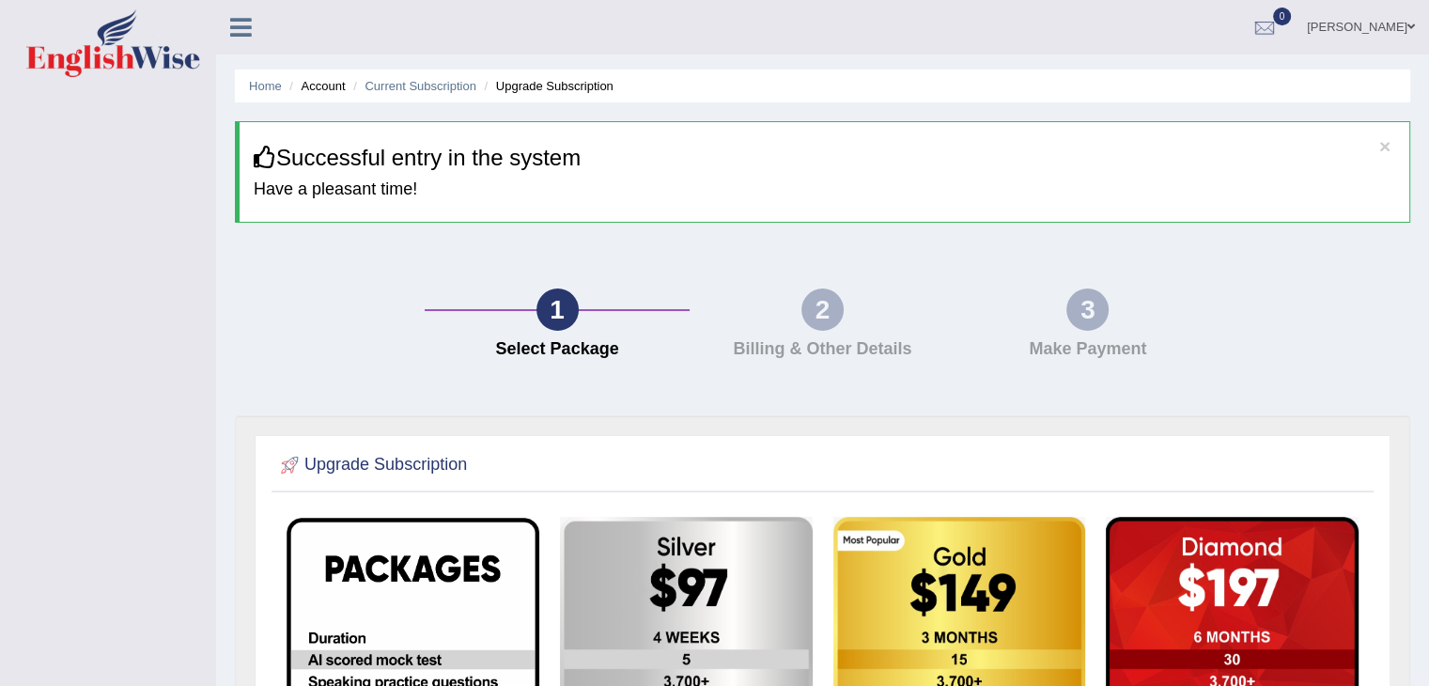
click at [838, 318] on div "2" at bounding box center [822, 309] width 42 height 42
